Goal: Information Seeking & Learning: Learn about a topic

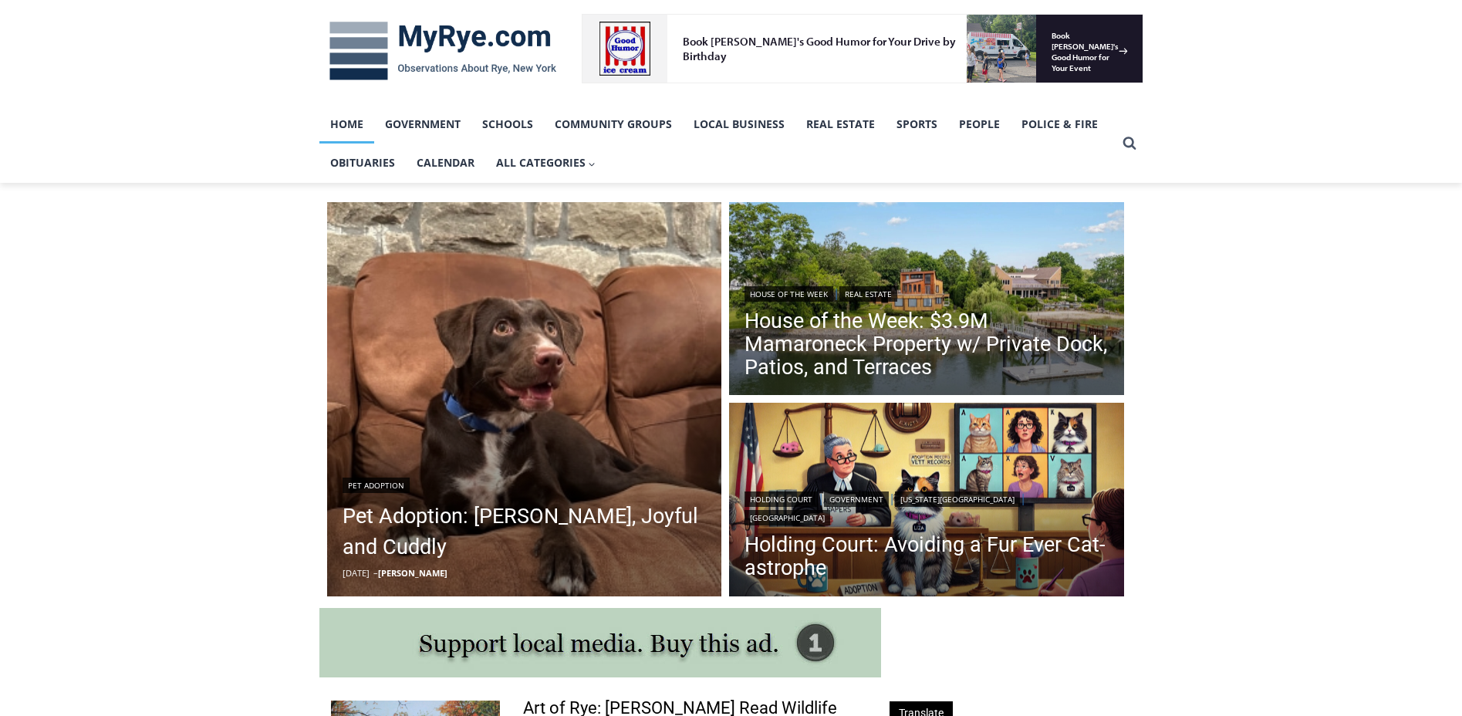
scroll to position [231, 0]
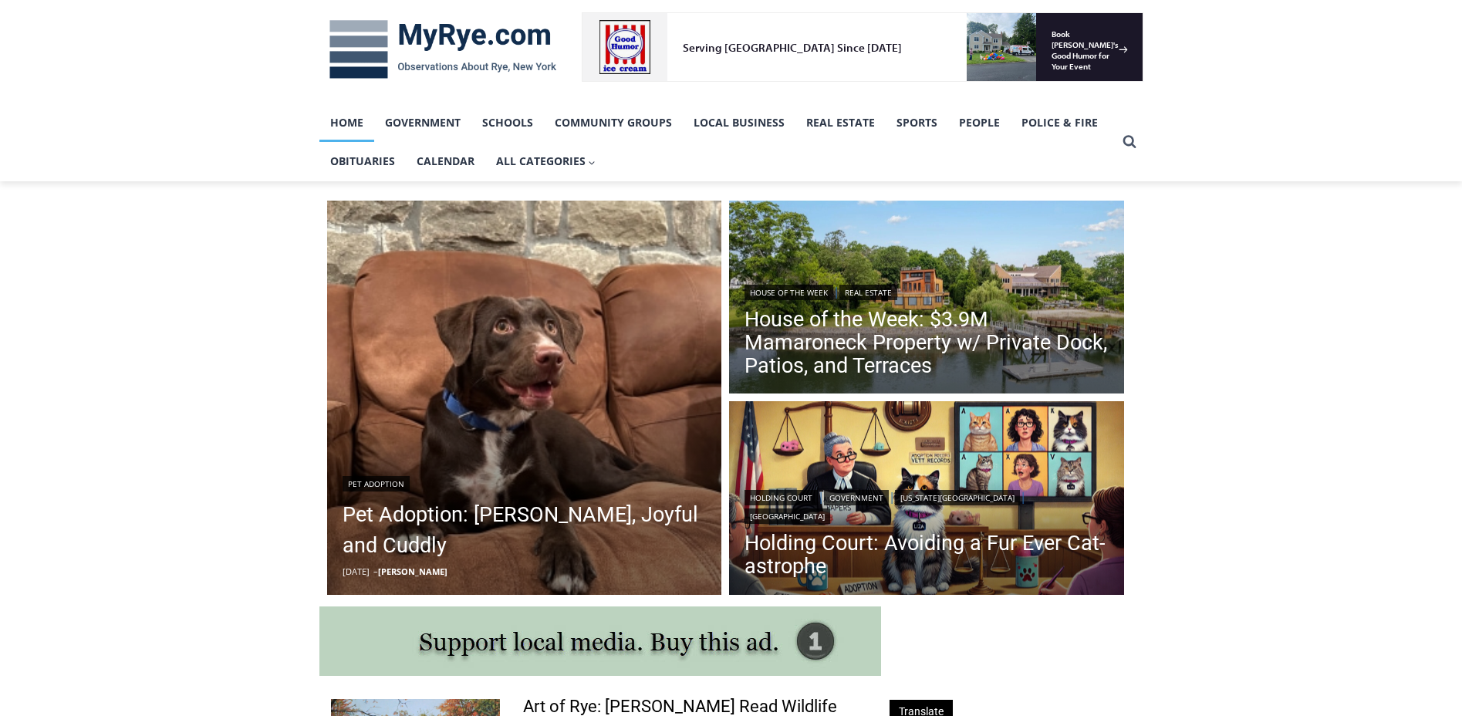
click at [886, 335] on link "House of the Week: $3.9M Mamaroneck Property w/ Private Dock, Patios, and Terra…" at bounding box center [927, 342] width 364 height 69
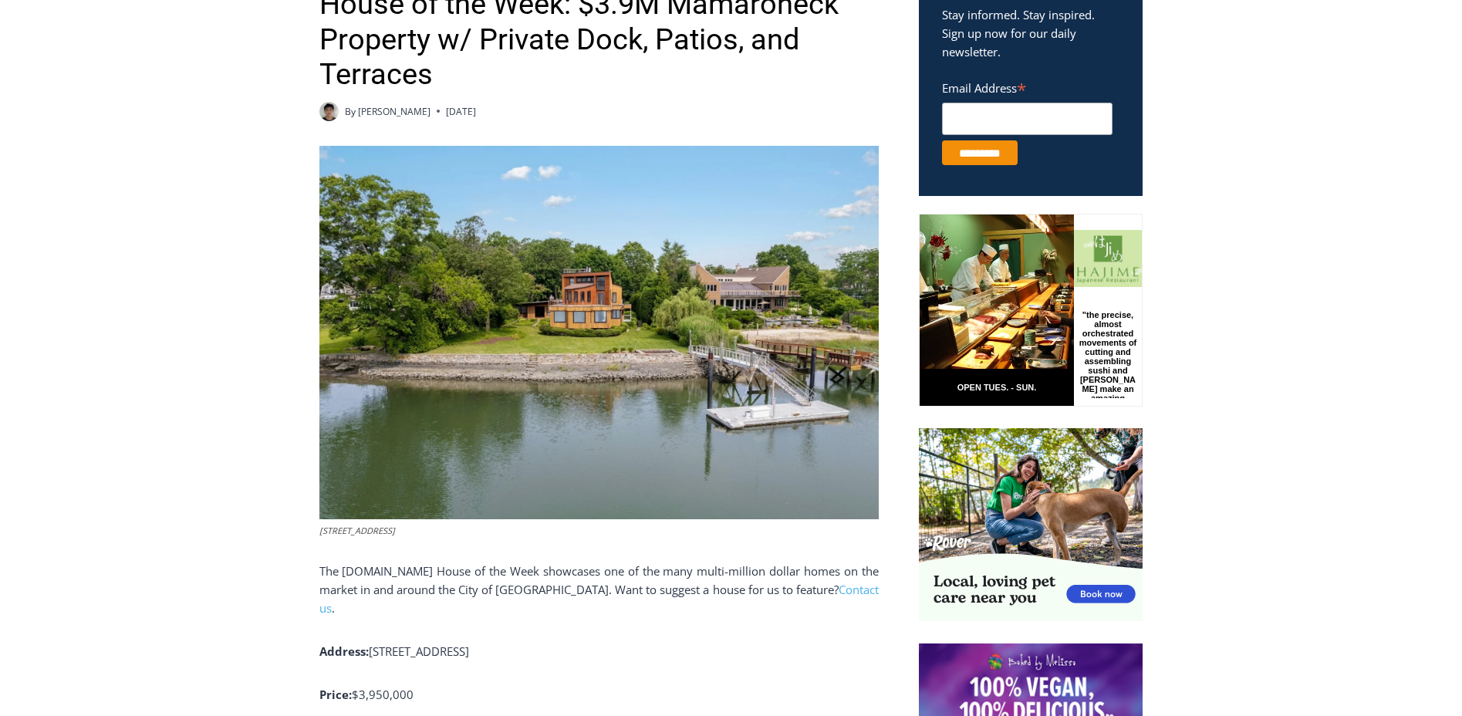
click at [604, 375] on img at bounding box center [600, 333] width 560 height 374
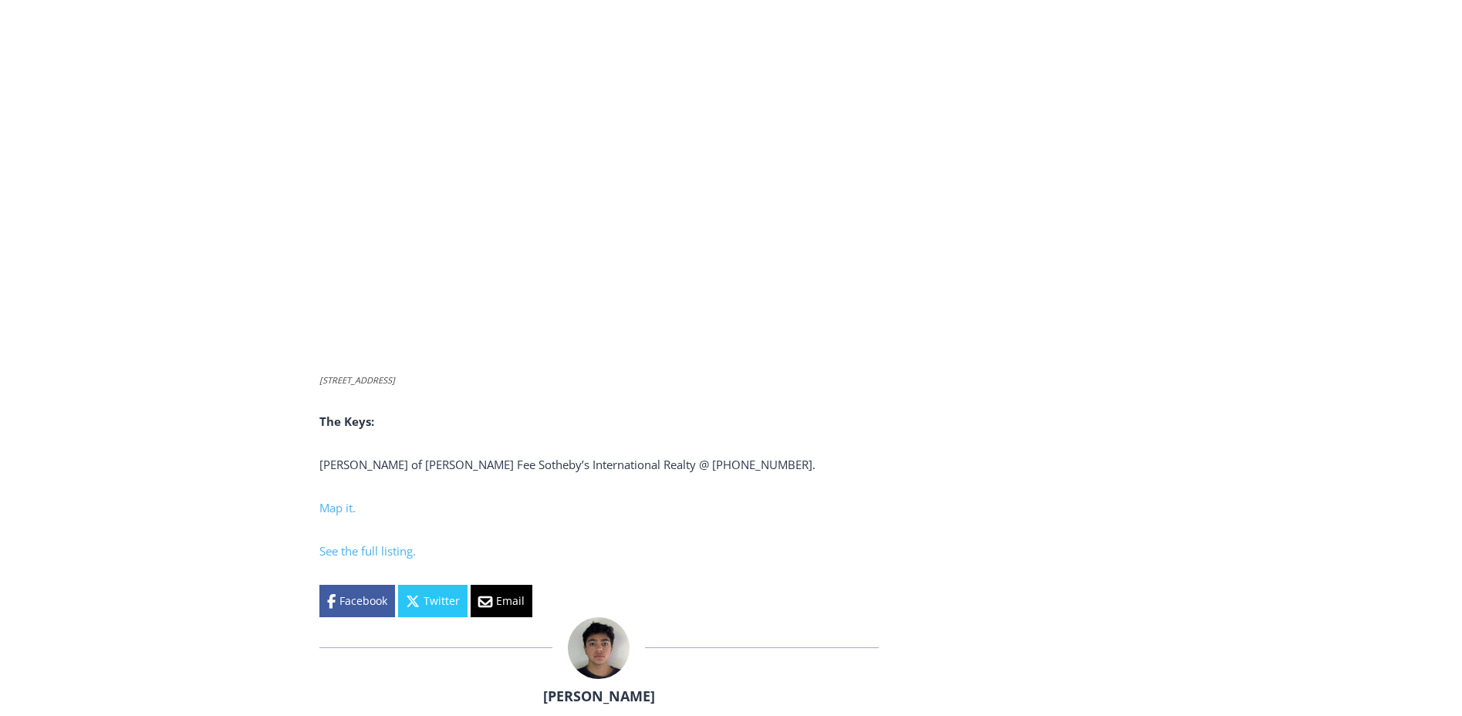
scroll to position [2, 0]
